Goal: Task Accomplishment & Management: Manage account settings

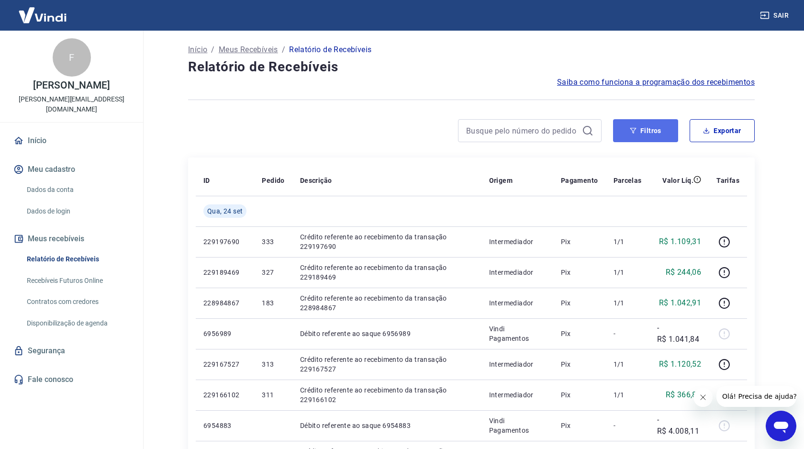
click at [658, 132] on button "Filtros" at bounding box center [645, 130] width 65 height 23
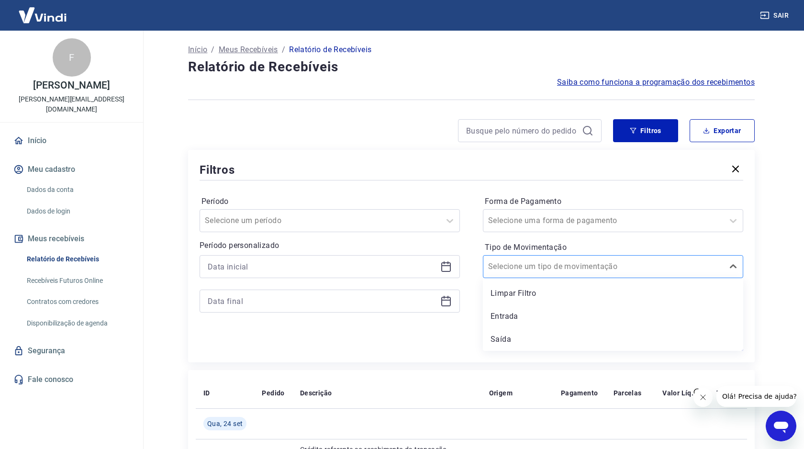
click at [559, 264] on input "Tipo de Movimentação" at bounding box center [536, 266] width 97 height 11
click at [515, 337] on div "Saída" at bounding box center [613, 339] width 260 height 19
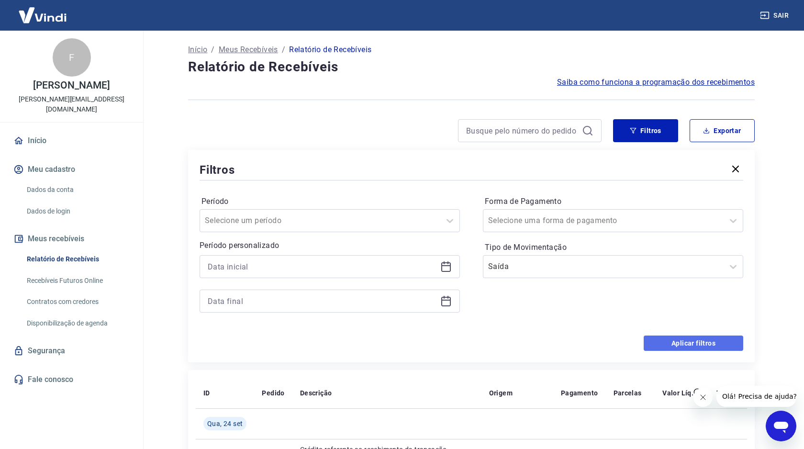
click at [667, 342] on button "Aplicar filtros" at bounding box center [694, 342] width 100 height 15
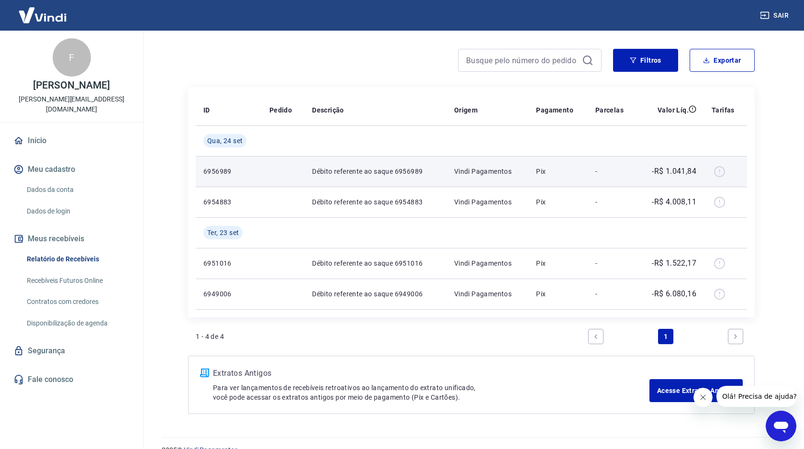
scroll to position [72, 0]
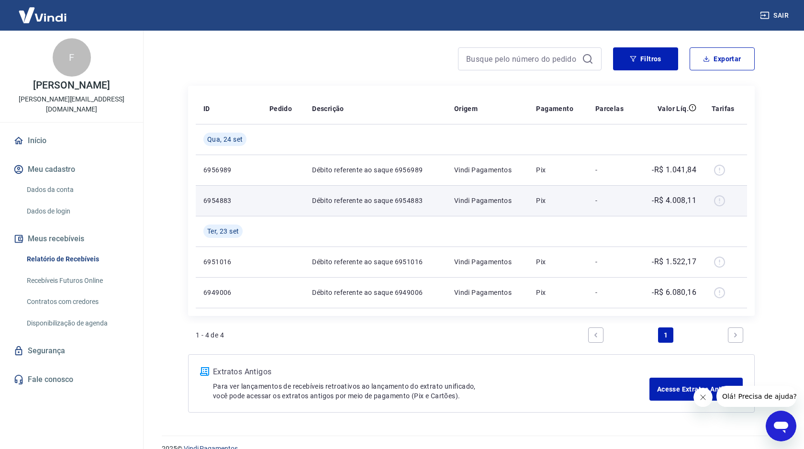
click at [721, 203] on div at bounding box center [726, 200] width 28 height 15
click at [720, 199] on div at bounding box center [726, 200] width 28 height 15
click at [507, 201] on p "Vindi Pagamentos" at bounding box center [487, 201] width 67 height 10
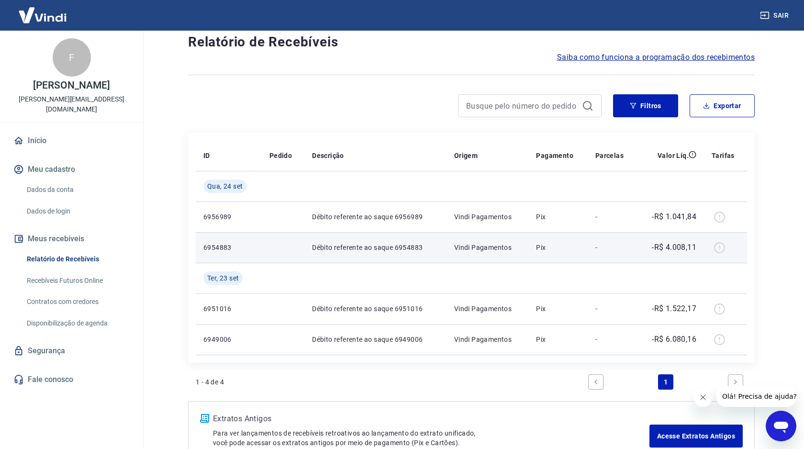
scroll to position [25, 0]
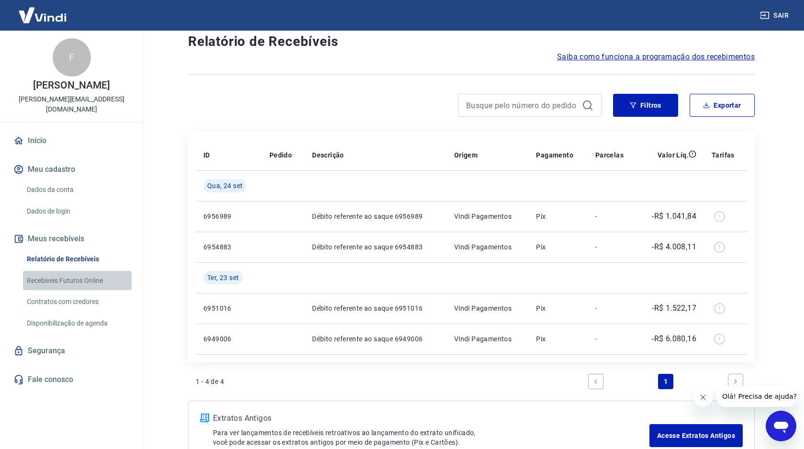
click at [92, 271] on link "Recebíveis Futuros Online" at bounding box center [77, 281] width 109 height 20
click at [663, 110] on button "Filtros" at bounding box center [645, 105] width 65 height 23
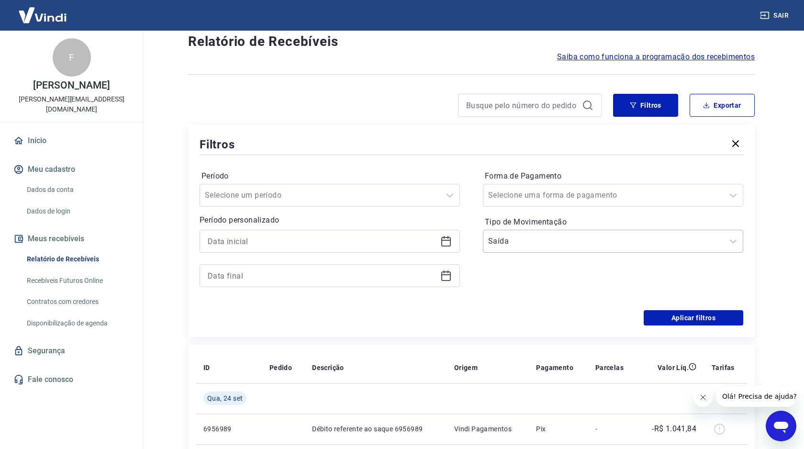
click at [591, 238] on div at bounding box center [603, 240] width 231 height 13
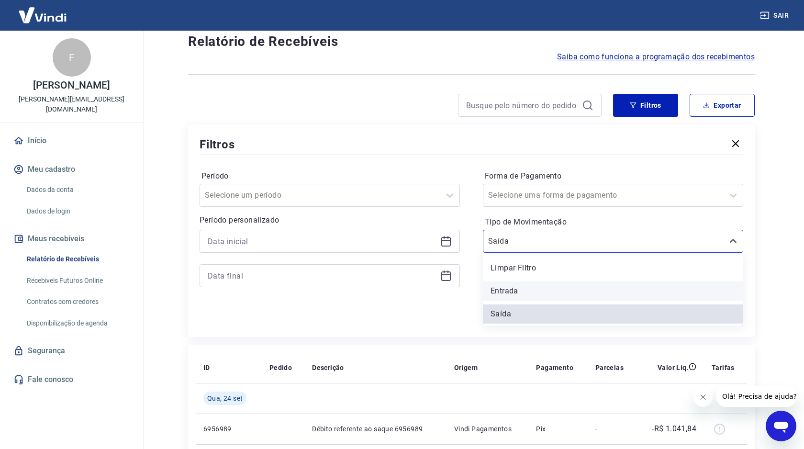
click at [567, 290] on div "Entrada" at bounding box center [613, 290] width 260 height 19
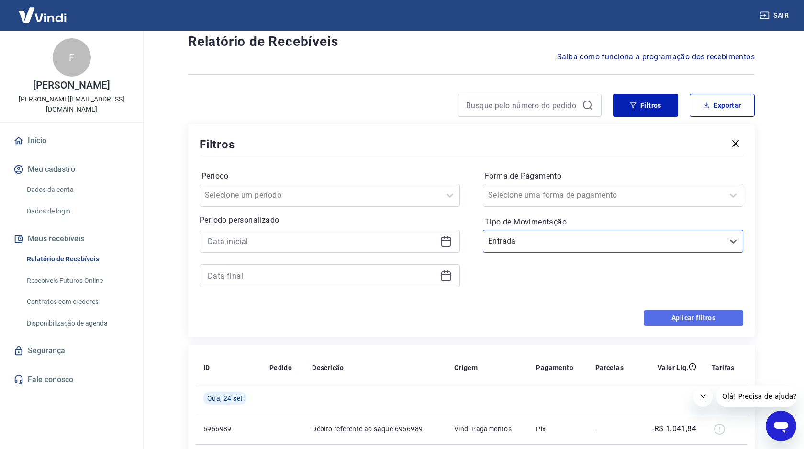
click at [681, 313] on button "Aplicar filtros" at bounding box center [694, 317] width 100 height 15
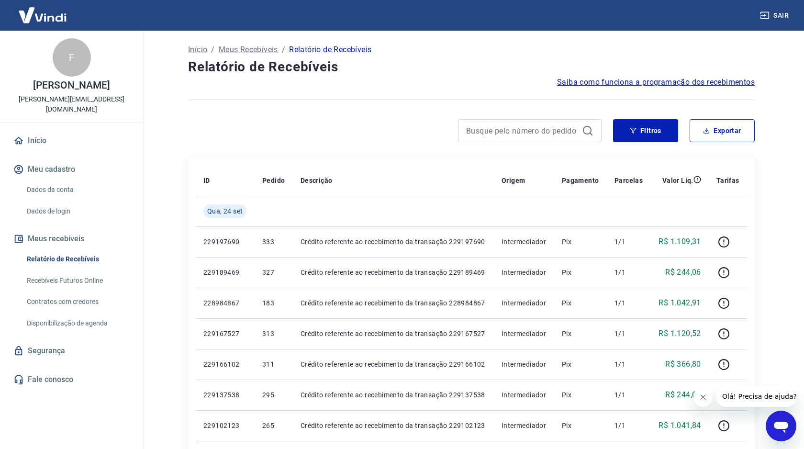
click at [82, 294] on link "Contratos com credores" at bounding box center [77, 302] width 109 height 20
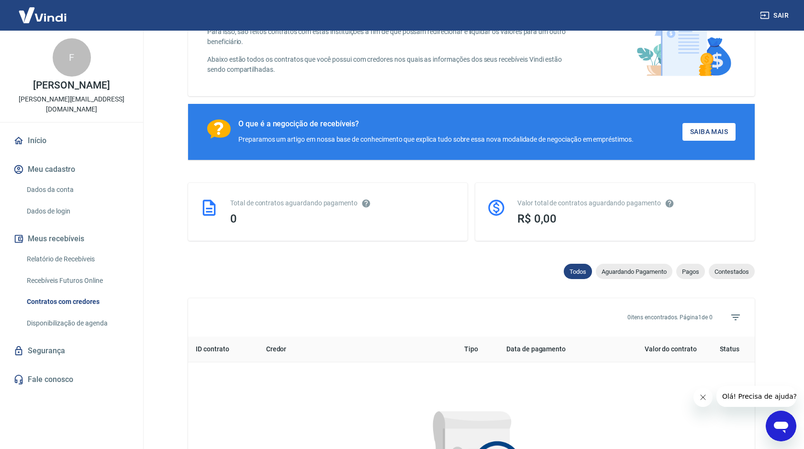
scroll to position [88, 0]
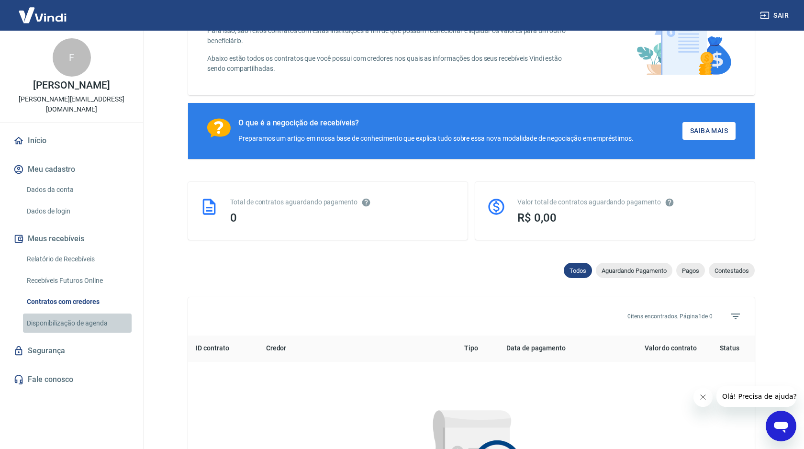
click at [93, 313] on link "Disponibilização de agenda" at bounding box center [77, 323] width 109 height 20
